Goal: Task Accomplishment & Management: Manage account settings

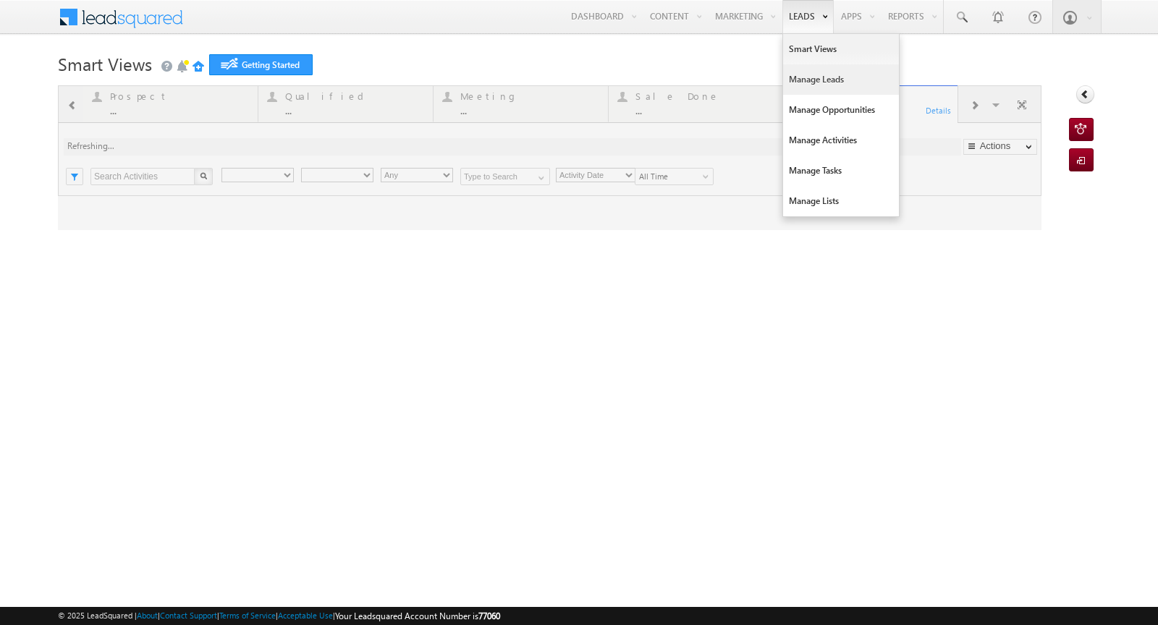
type input "Any Owner"
click at [803, 74] on link "Manage Leads" at bounding box center [841, 79] width 116 height 30
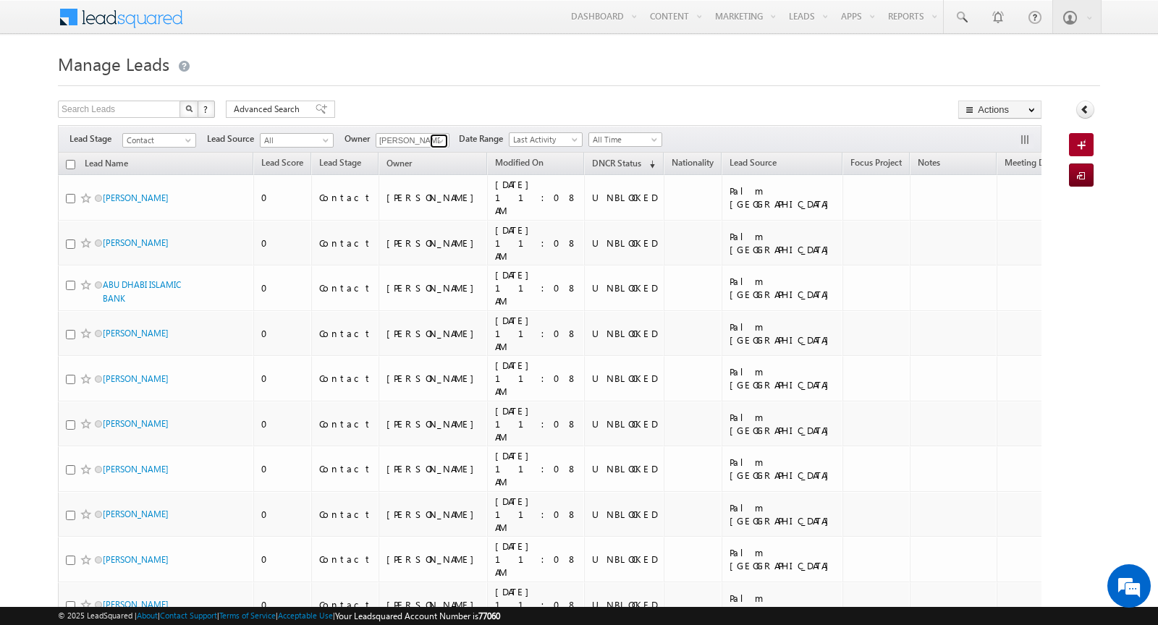
click at [435, 143] on span at bounding box center [441, 141] width 12 height 12
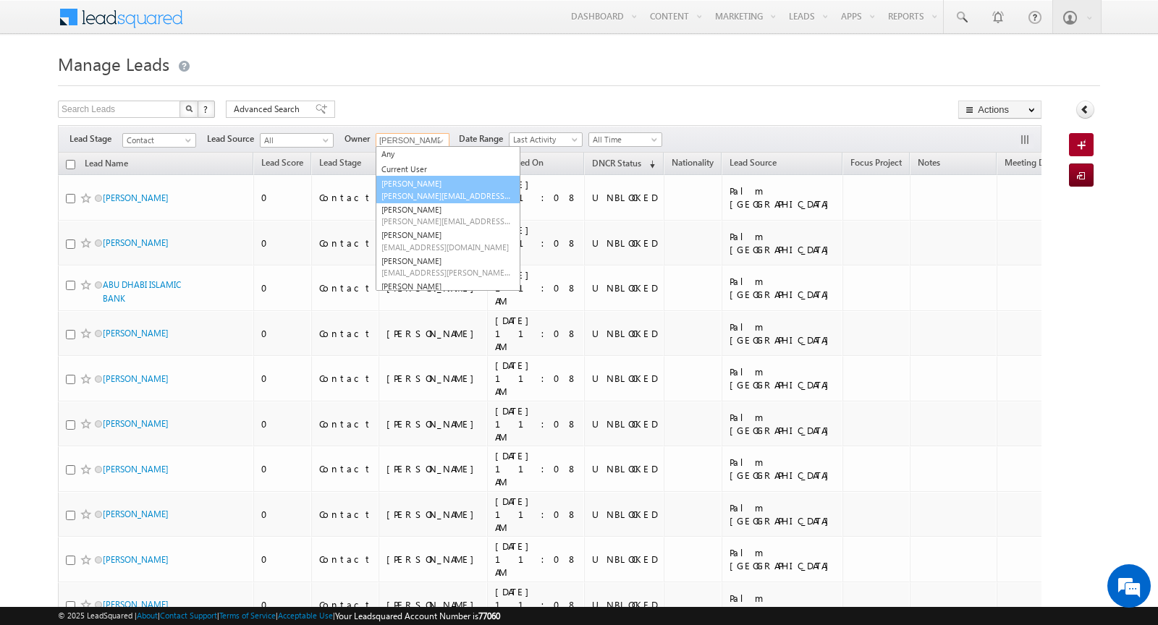
click at [424, 190] on span "[PERSON_NAME][EMAIL_ADDRESS][DOMAIN_NAME]" at bounding box center [447, 195] width 130 height 11
type input "[PERSON_NAME]"
